Goal: Transaction & Acquisition: Purchase product/service

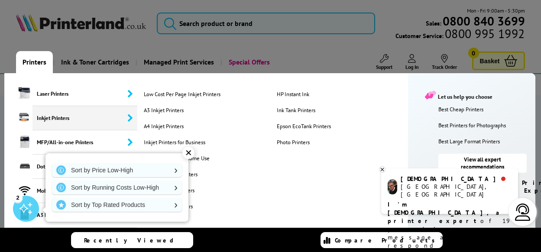
click at [42, 116] on span "Inkjet Printers" at bounding box center [84, 118] width 105 height 24
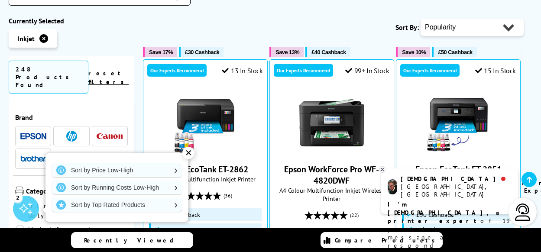
scroll to position [258, 0]
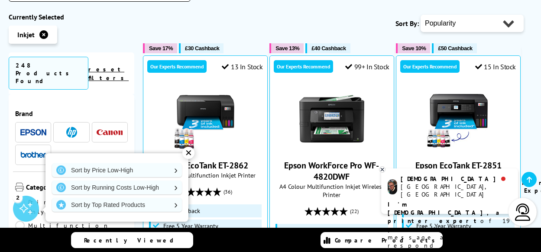
click at [104, 130] on img at bounding box center [110, 133] width 26 height 6
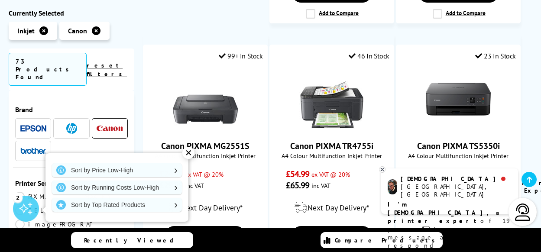
scroll to position [1404, 0]
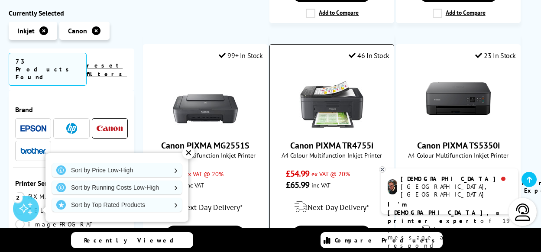
click at [333, 140] on link "Canon PIXMA TR4755i" at bounding box center [331, 145] width 83 height 11
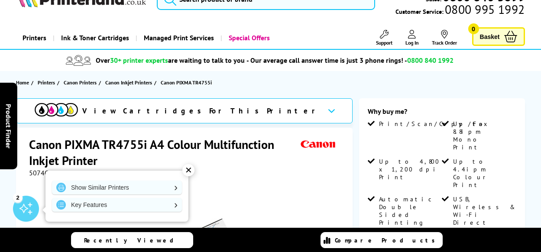
scroll to position [25, 0]
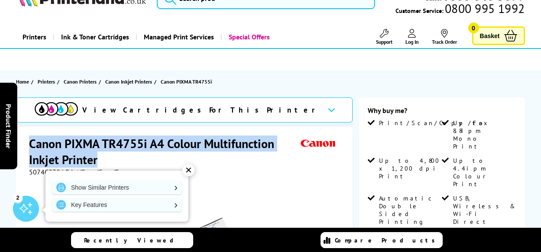
drag, startPoint x: 107, startPoint y: 154, endPoint x: 25, endPoint y: 141, distance: 83.7
copy h1 "Canon PIXMA TR4755i A4 Colour Multifunction Inkjet Printer"
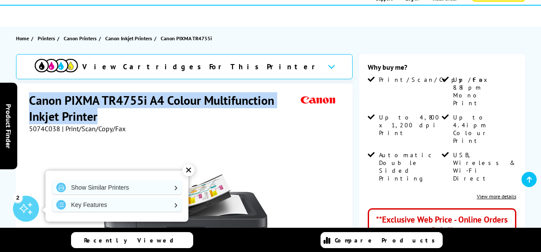
scroll to position [69, 0]
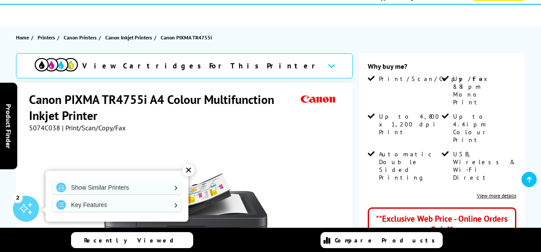
click at [189, 169] on div "✕" at bounding box center [188, 170] width 12 height 12
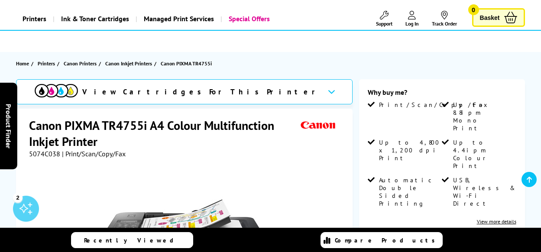
scroll to position [0, 0]
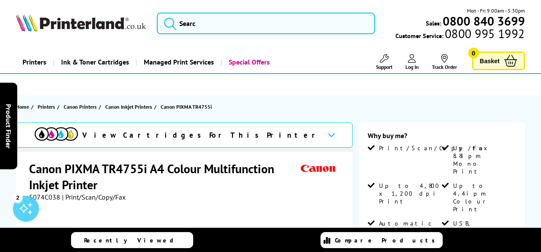
click at [414, 58] on icon at bounding box center [412, 58] width 8 height 9
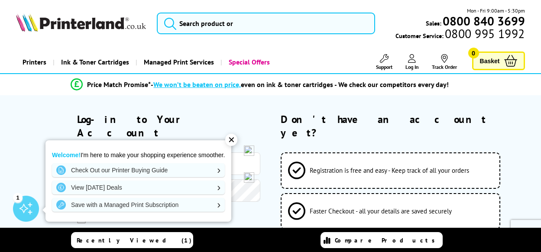
click at [109, 150] on div "✕ Welcome! I'm here to make your shopping experience smoother. Check Out our Pr…" at bounding box center [138, 179] width 186 height 86
click at [109, 150] on div "Welcome! I'm here to make your shopping experience smoother. Check Out our Prin…" at bounding box center [138, 180] width 186 height 81
click at [232, 139] on div "✕" at bounding box center [231, 140] width 12 height 12
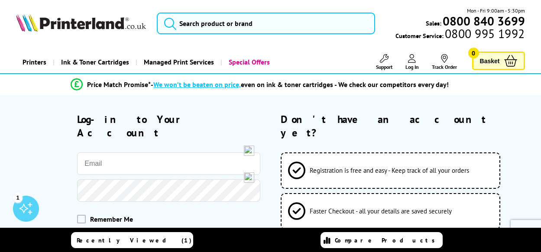
click at [141, 152] on input "email" at bounding box center [168, 163] width 183 height 23
type input "[EMAIL_ADDRESS][DOMAIN_NAME]"
click at [77, 232] on button "Log-in to your account" at bounding box center [168, 248] width 183 height 32
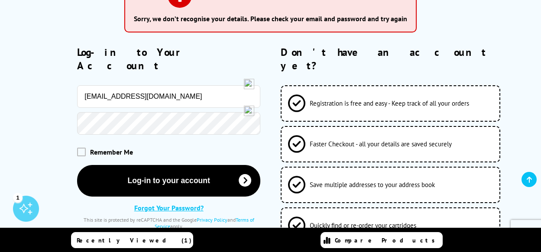
scroll to position [146, 0]
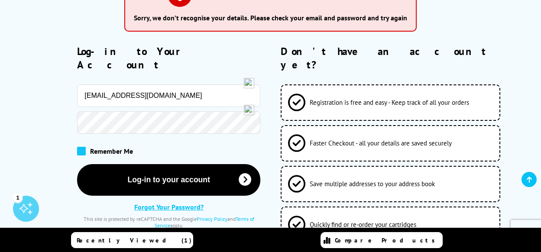
click at [83, 147] on span at bounding box center [81, 151] width 9 height 9
click at [79, 148] on input "checkbox" at bounding box center [79, 148] width 0 height 0
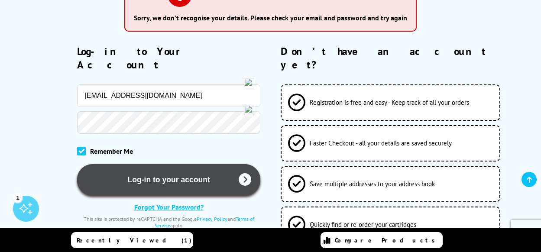
click at [178, 168] on button "Log-in to your account" at bounding box center [168, 180] width 183 height 32
